Goal: Task Accomplishment & Management: Use online tool/utility

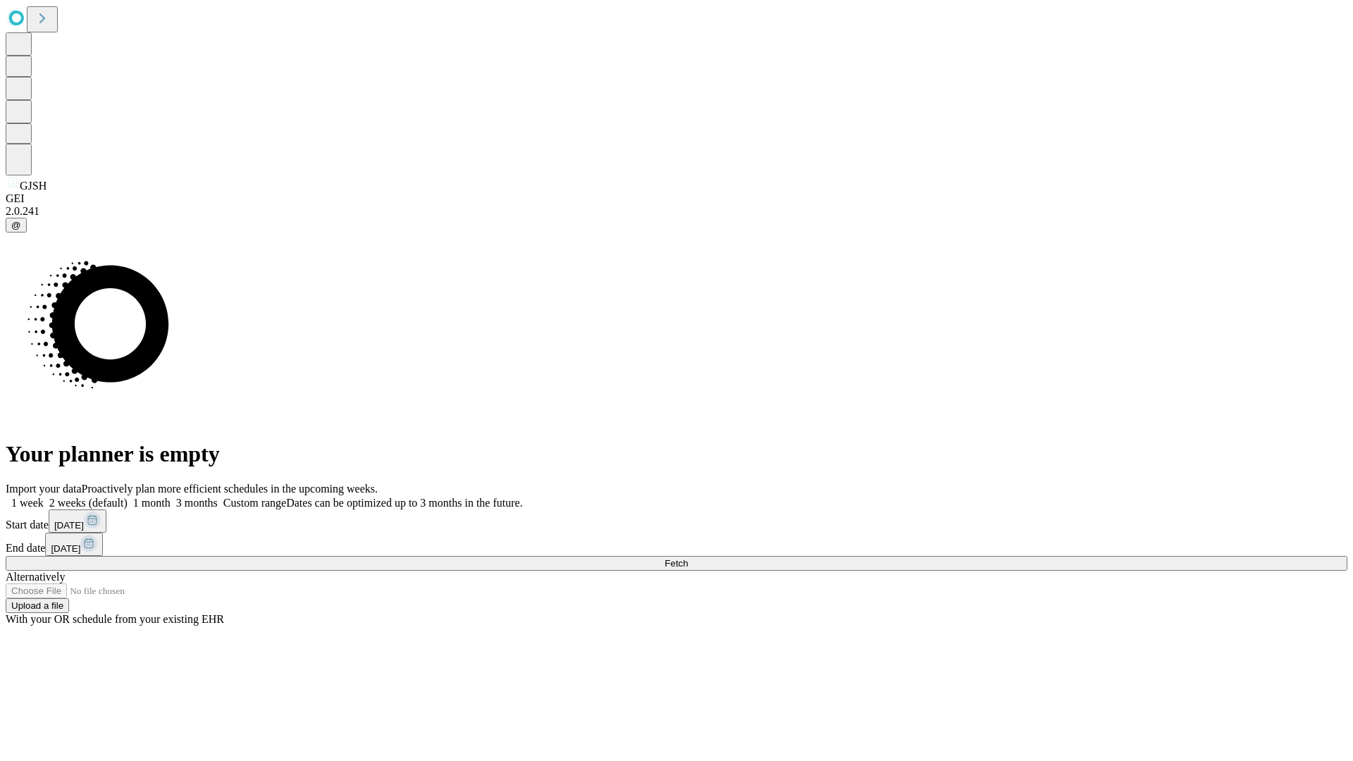
click at [688, 558] on span "Fetch" at bounding box center [675, 563] width 23 height 11
